Goal: Check status: Check status

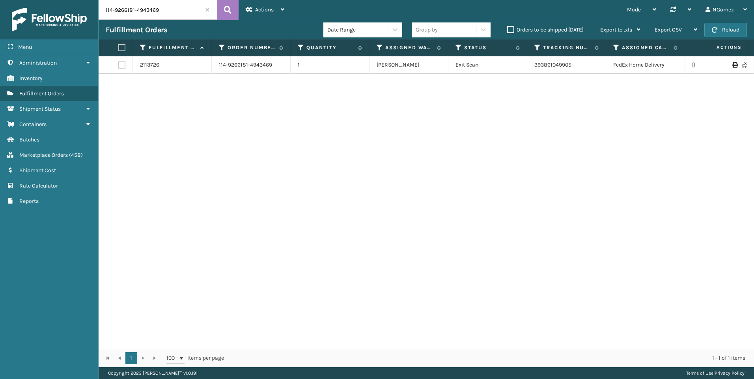
click at [160, 10] on input "114-9266181-4943469" at bounding box center [158, 10] width 118 height 20
click at [42, 158] on span "Marketplace Orders" at bounding box center [43, 155] width 48 height 7
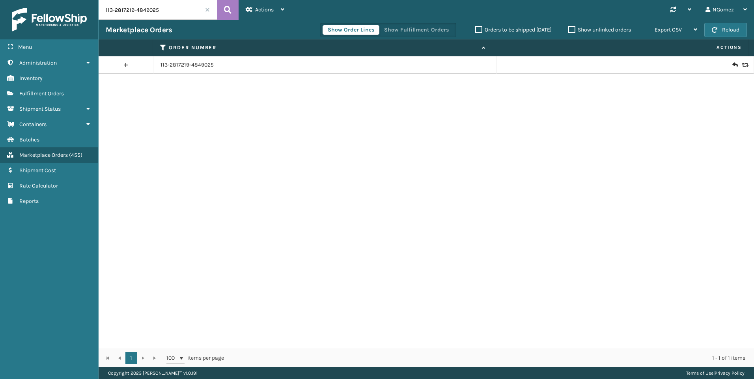
click at [156, 11] on input "113-2817219-4849025" at bounding box center [158, 10] width 118 height 20
paste input "2-6742924-7452230"
type input "112-6742924-7452230"
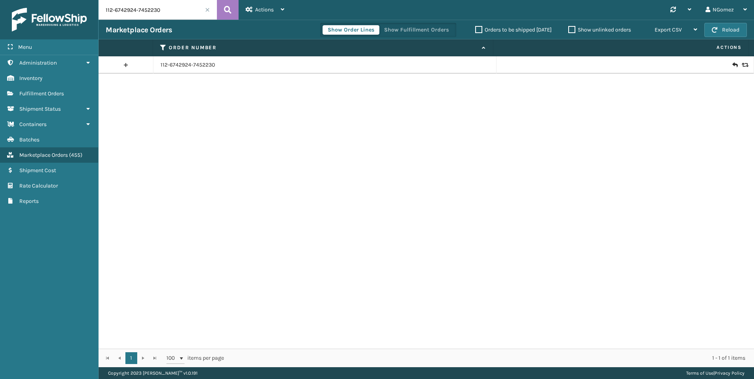
click at [732, 63] on icon at bounding box center [734, 65] width 5 height 8
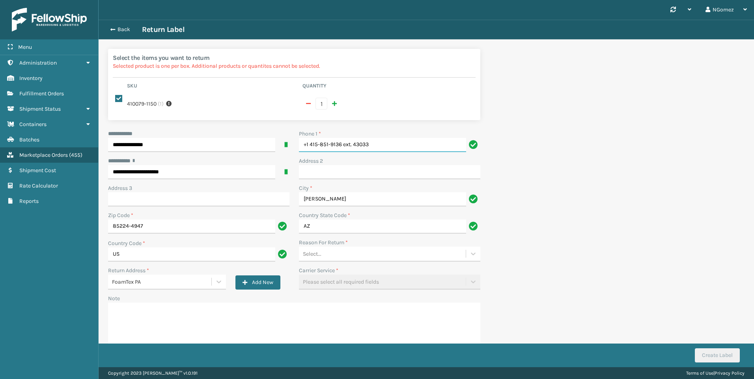
drag, startPoint x: 397, startPoint y: 134, endPoint x: 342, endPoint y: 136, distance: 54.8
click at [342, 138] on input "+1 415-851-9136 ext. 43033" at bounding box center [382, 145] width 167 height 14
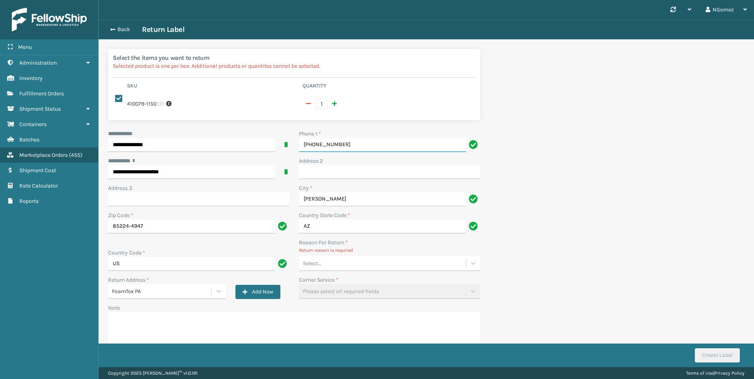
type input "[PHONE_NUMBER]"
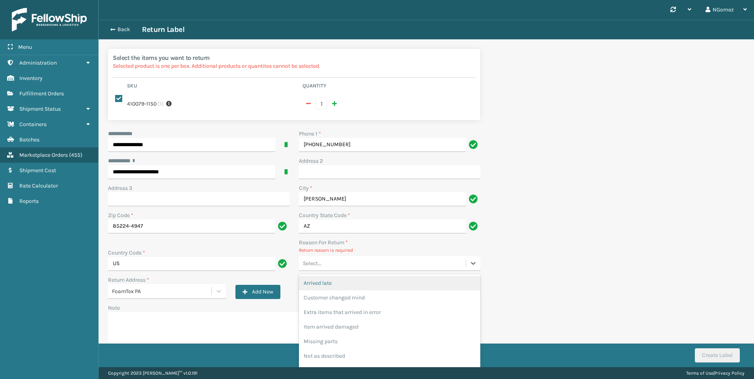
click at [370, 262] on div "Select..." at bounding box center [382, 263] width 167 height 13
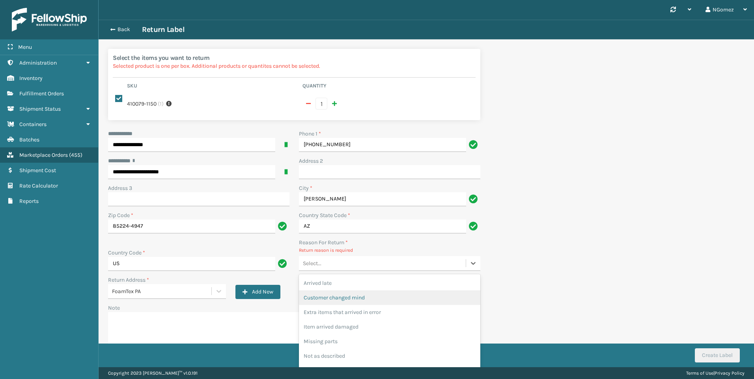
click at [359, 290] on div "Customer changed mind" at bounding box center [389, 297] width 181 height 15
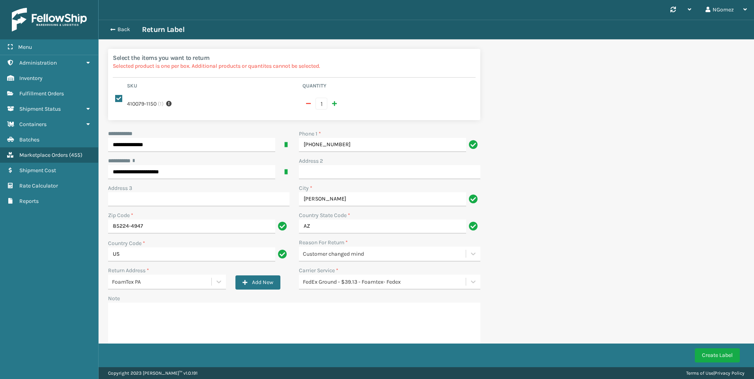
drag, startPoint x: 708, startPoint y: 341, endPoint x: 709, endPoint y: 346, distance: 5.0
click at [709, 346] on div "**********" at bounding box center [426, 205] width 655 height 371
click at [709, 349] on button "Create Label" at bounding box center [716, 355] width 45 height 14
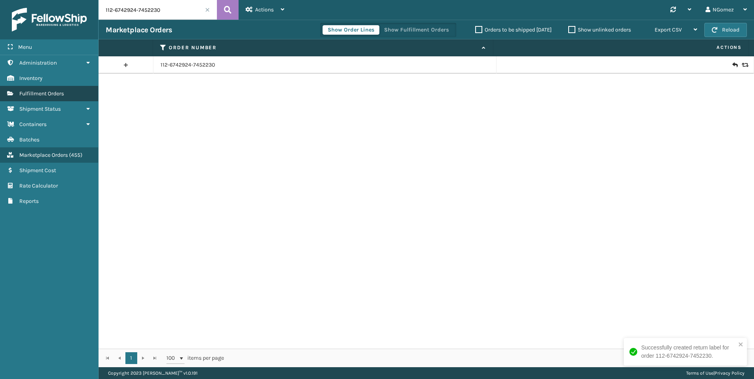
click at [48, 97] on span "Fulfillment Orders" at bounding box center [41, 93] width 45 height 7
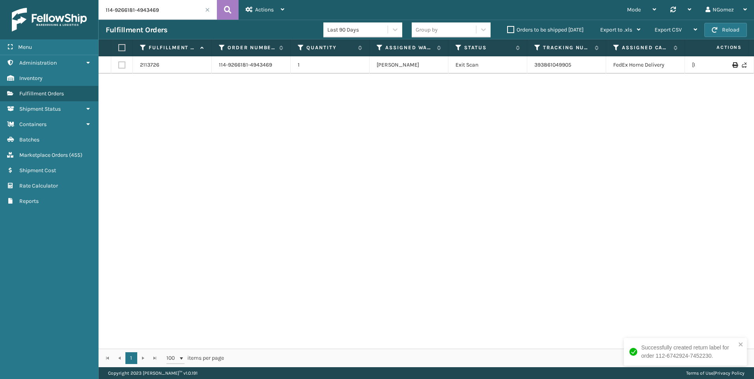
click at [538, 61] on td "393861049905" at bounding box center [566, 64] width 79 height 17
click at [545, 65] on link "393861049905" at bounding box center [552, 64] width 37 height 7
click at [142, 11] on input "114-9266181-4943469" at bounding box center [158, 10] width 118 height 20
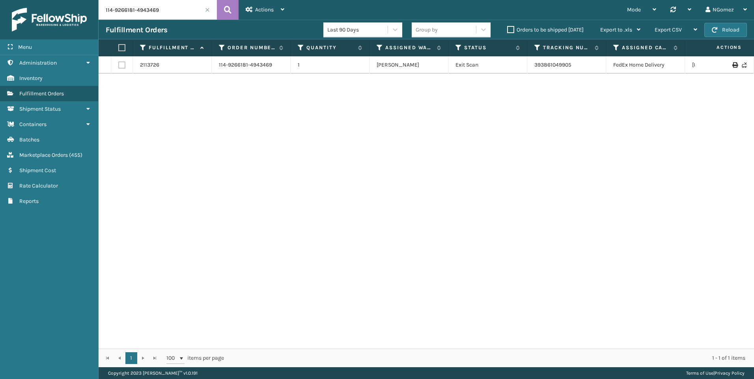
paste input "1-6595564-8409836"
click at [136, 12] on input "111-6595564-8409836" at bounding box center [158, 10] width 118 height 20
paste input "7242119-8652267"
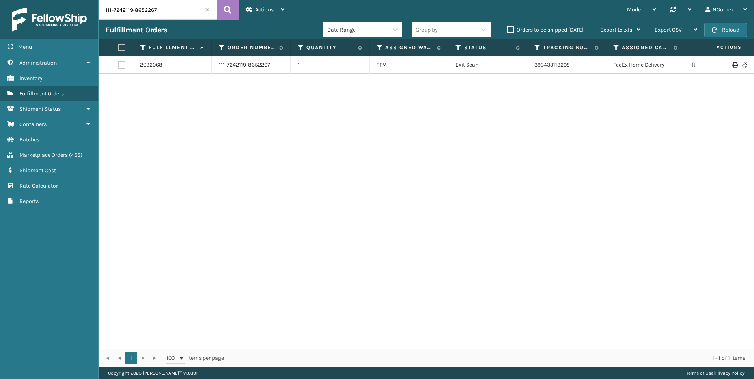
click at [550, 61] on td "393433119205" at bounding box center [566, 64] width 79 height 17
click at [551, 63] on link "393433119205" at bounding box center [551, 64] width 35 height 7
click at [141, 7] on input "111-7242119-8652267" at bounding box center [158, 10] width 118 height 20
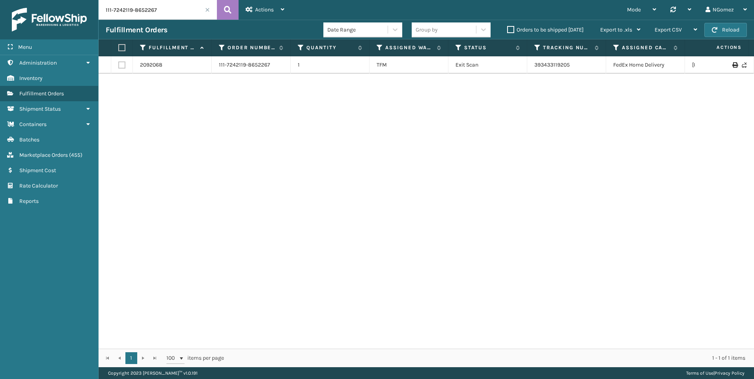
paste input "4-9266181-4943469"
type input "114-9266181-4943469"
click at [542, 66] on link "393861049905" at bounding box center [552, 64] width 37 height 7
